Goal: Check status: Check status

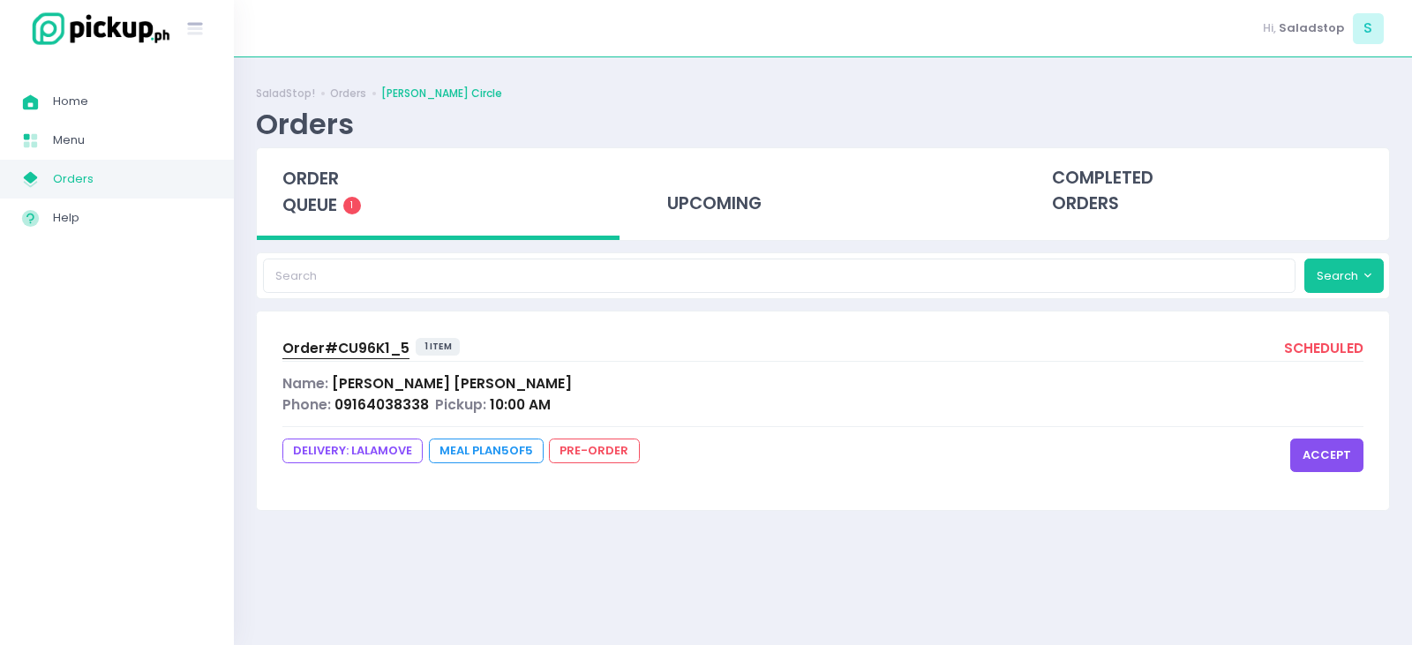
click at [1312, 446] on button "accept" at bounding box center [1326, 456] width 73 height 34
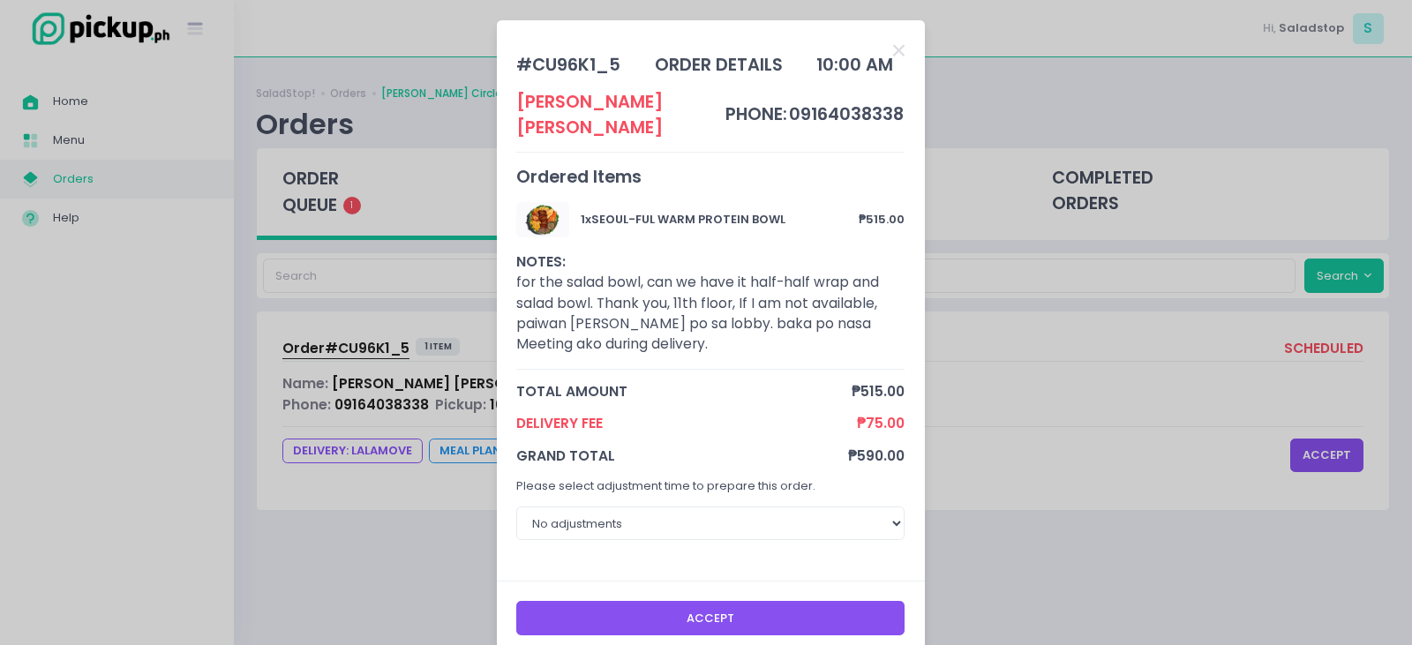
click at [698, 601] on button "Accept" at bounding box center [710, 618] width 388 height 34
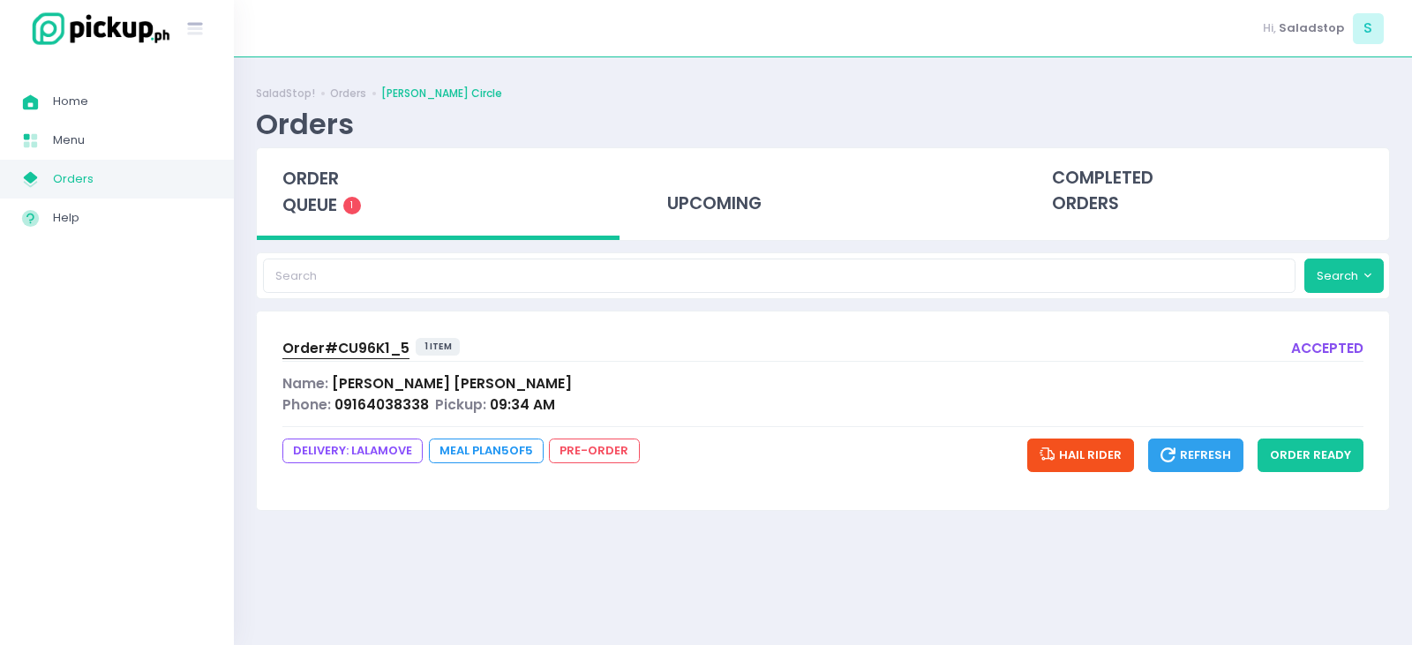
click at [1101, 457] on span "Hail Rider" at bounding box center [1080, 455] width 82 height 17
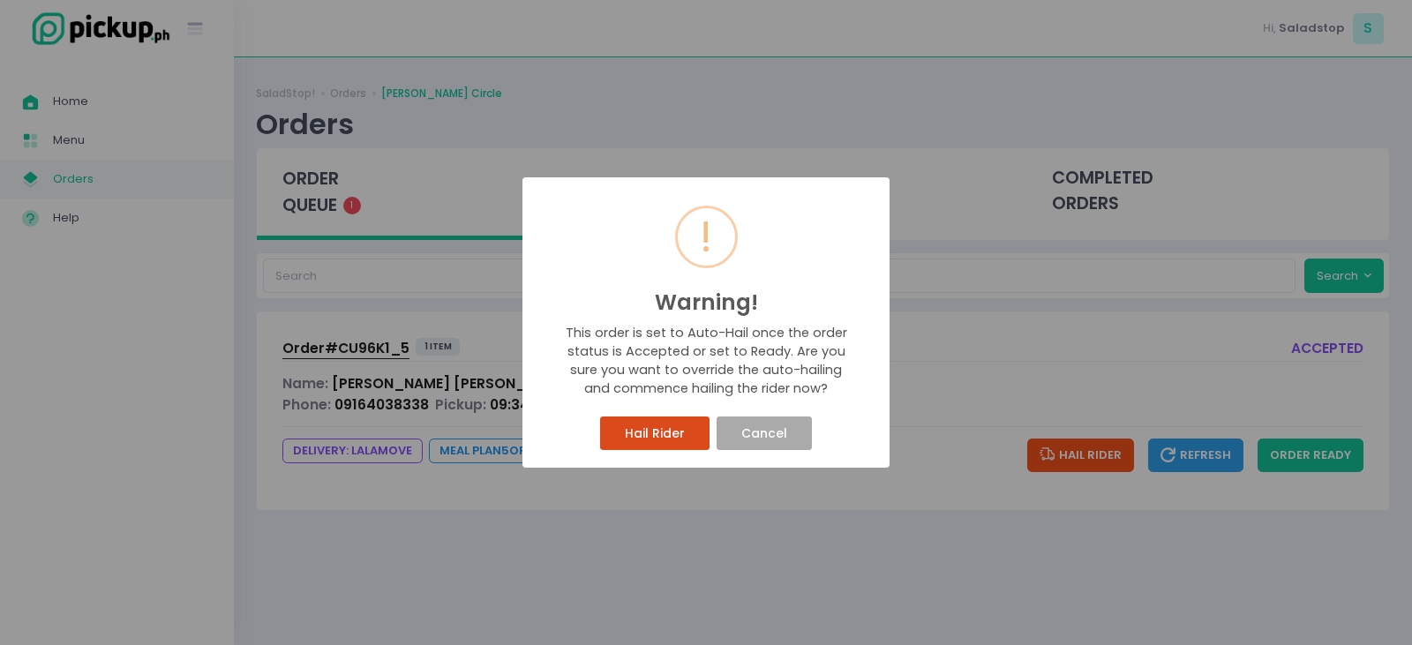
click at [649, 443] on button "Hail Rider" at bounding box center [654, 434] width 109 height 34
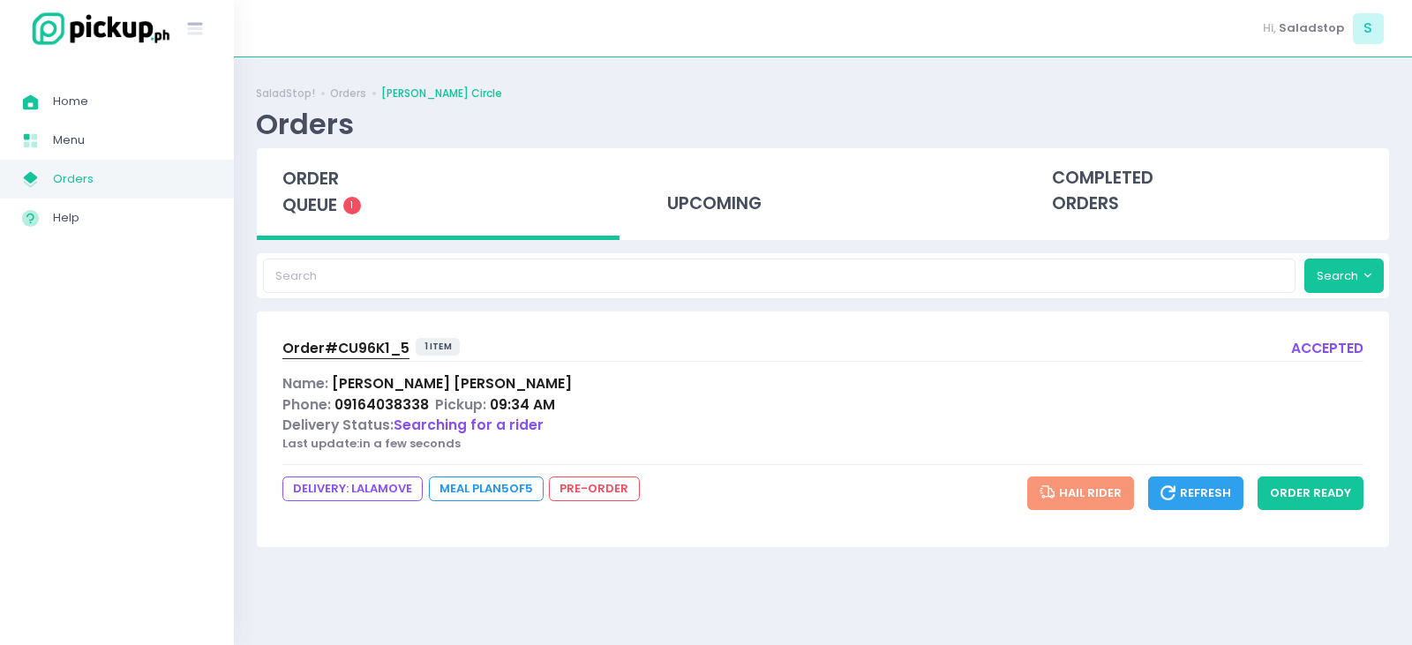
click at [1194, 496] on span "Refresh" at bounding box center [1195, 492] width 71 height 17
click at [483, 429] on span "Rider picking up the food" at bounding box center [484, 425] width 181 height 19
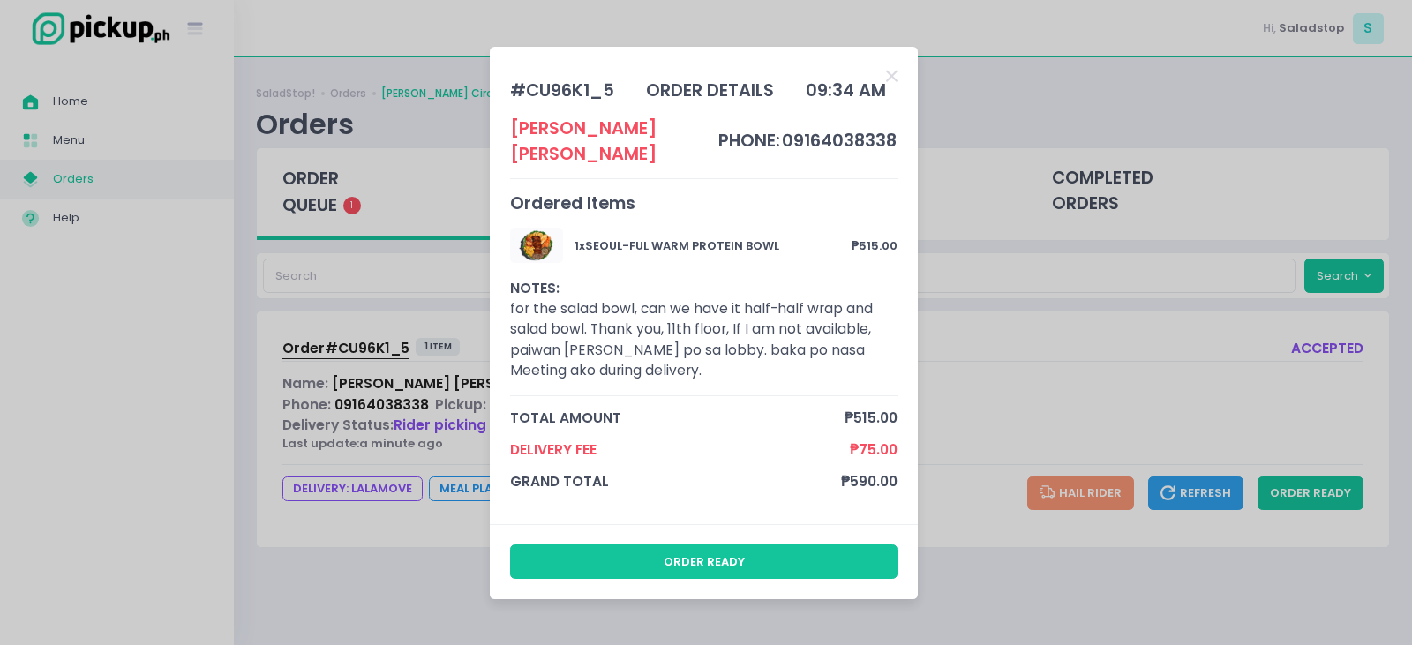
click at [358, 576] on div "# CU96K1_5 order details 09:34 AM [PERSON_NAME] phone: 09164038338 Ordered Item…" at bounding box center [706, 322] width 1412 height 645
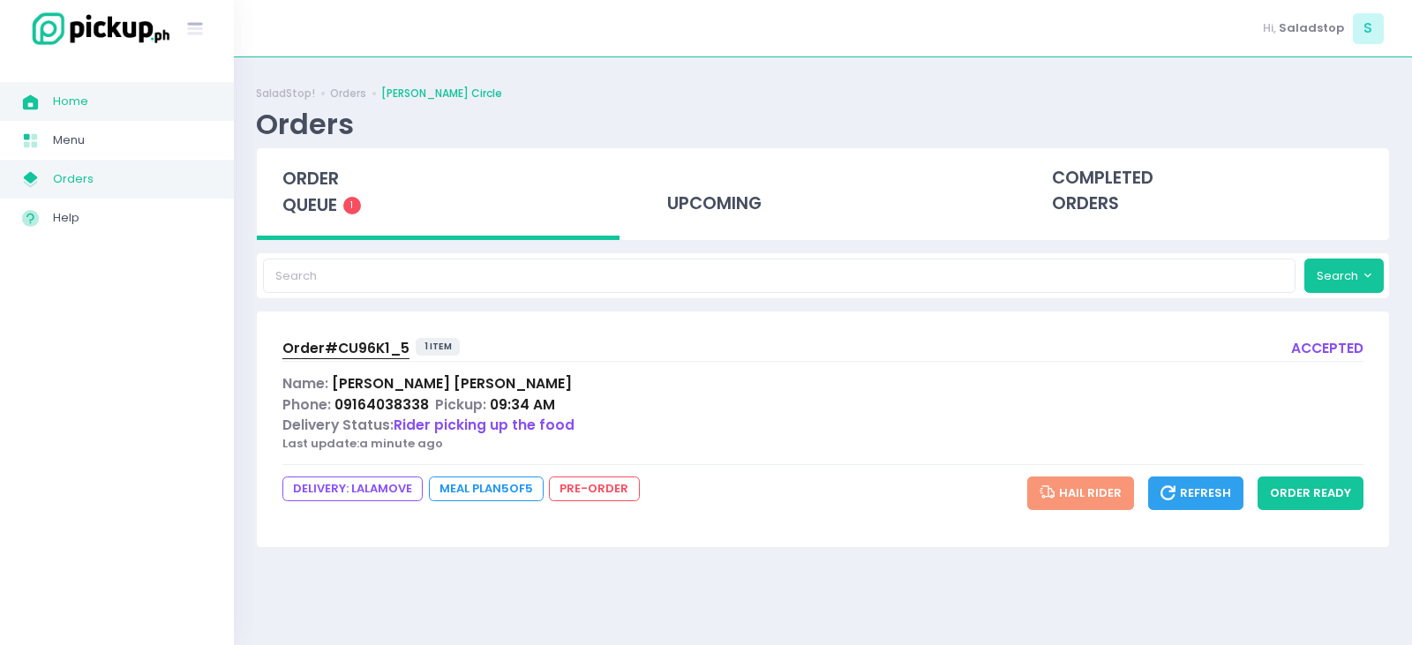
click at [66, 95] on span "Home" at bounding box center [132, 101] width 159 height 23
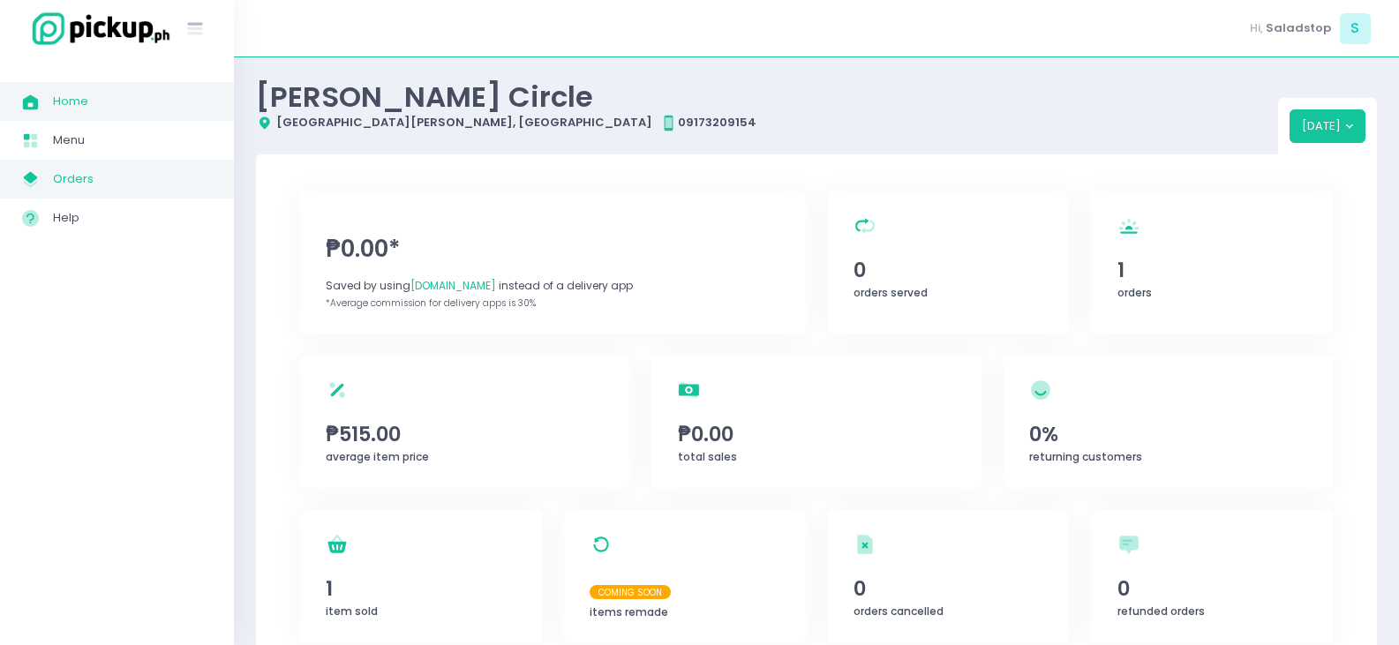
click at [133, 169] on span "Orders" at bounding box center [132, 179] width 159 height 23
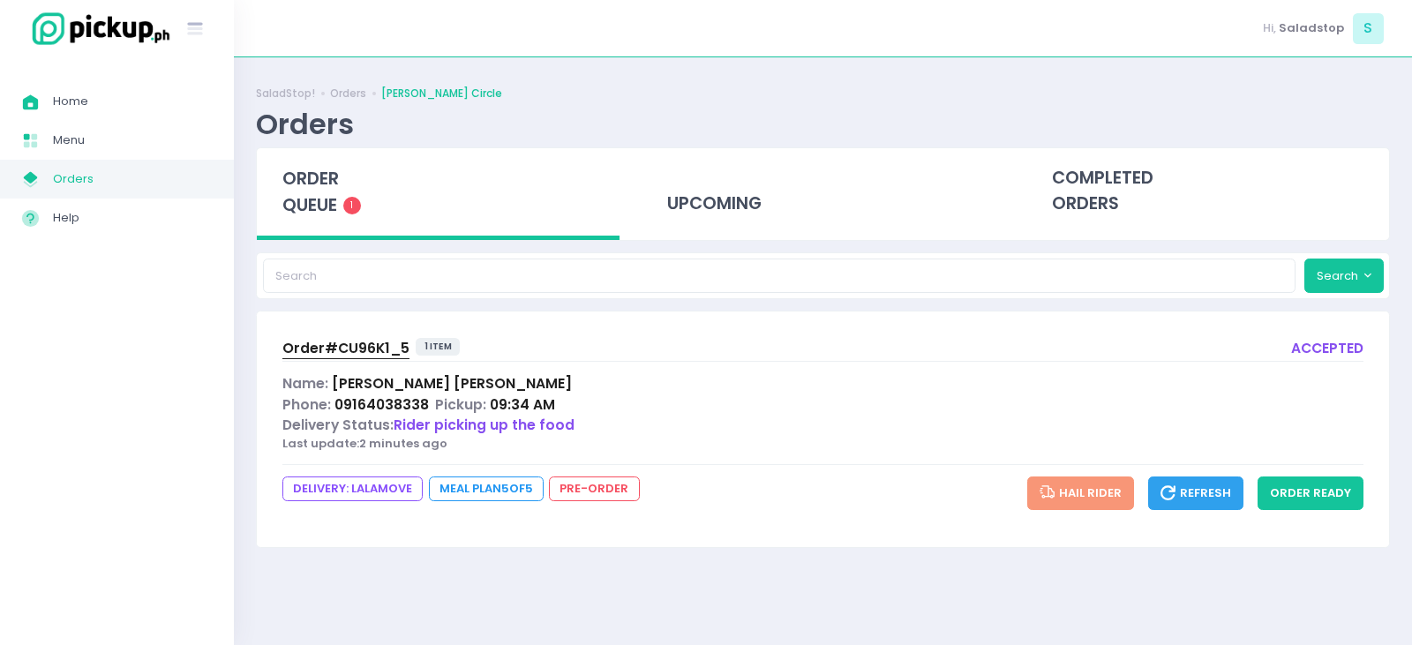
click at [123, 176] on span "Orders" at bounding box center [132, 179] width 159 height 23
